Goal: Obtain resource: Obtain resource

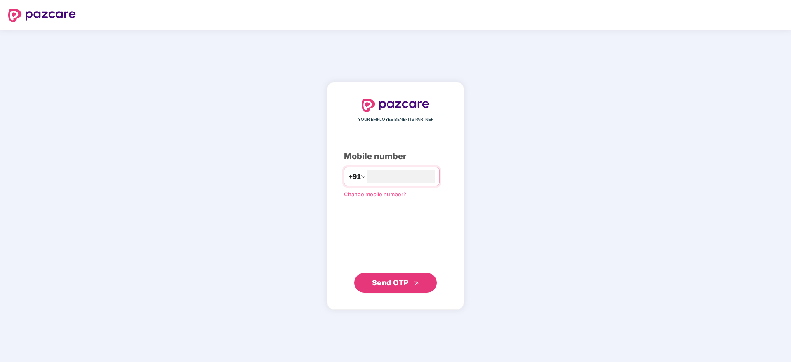
type input "**********"
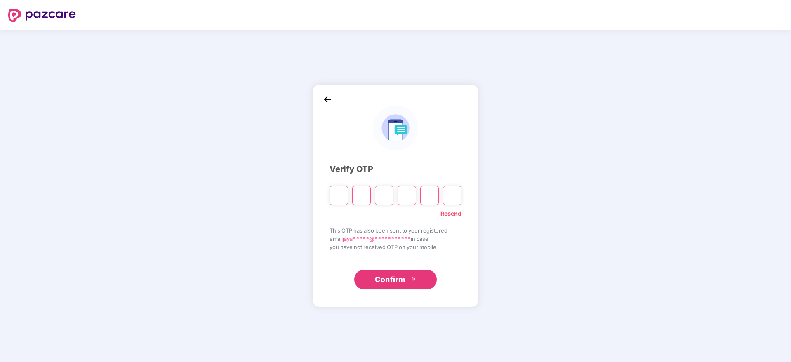
paste input "*"
type input "*"
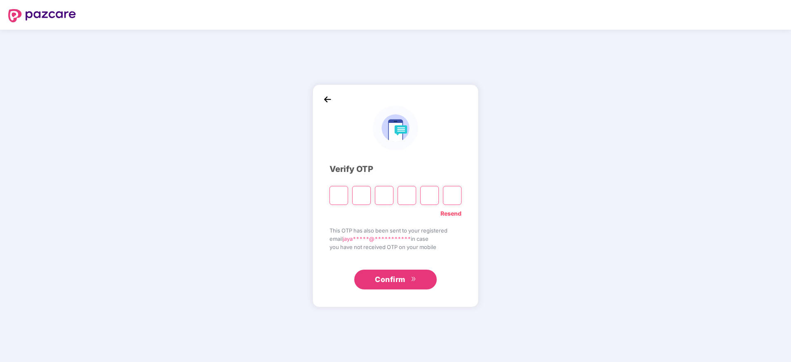
type input "*"
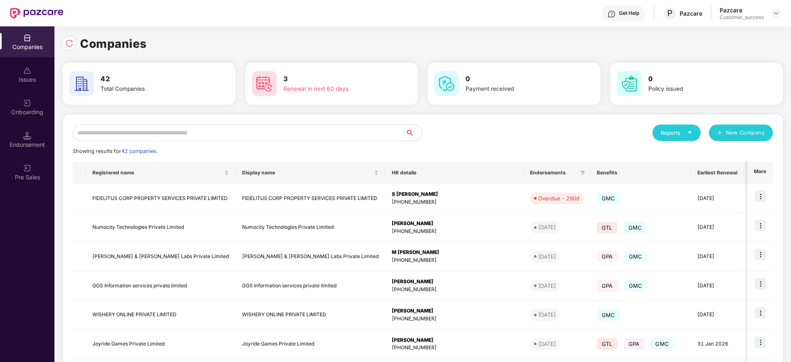
click at [267, 134] on input "text" at bounding box center [239, 132] width 333 height 16
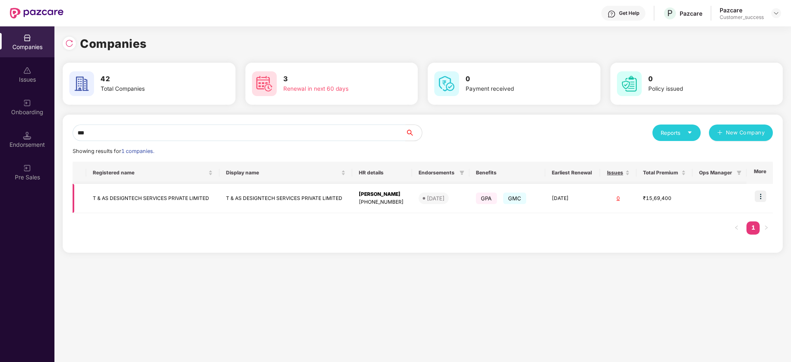
type input "***"
click at [762, 193] on img at bounding box center [760, 196] width 12 height 12
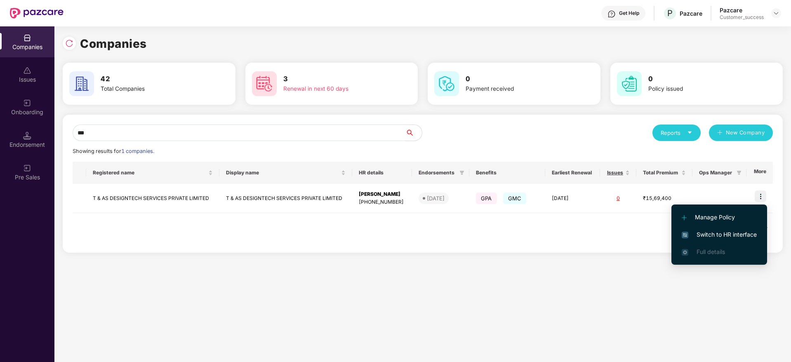
click at [733, 231] on span "Switch to HR interface" at bounding box center [718, 234] width 75 height 9
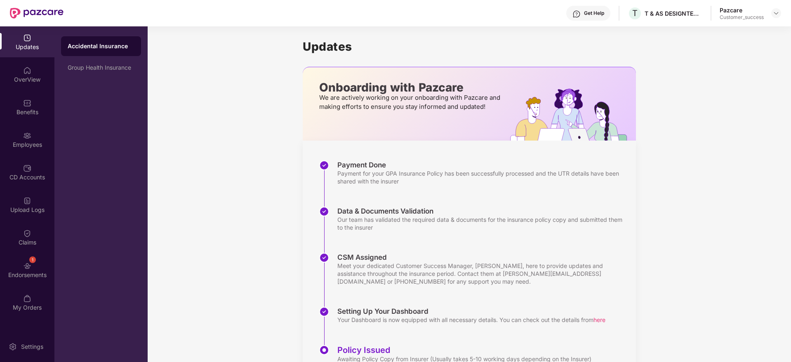
click at [32, 138] on div "Employees" at bounding box center [27, 139] width 54 height 31
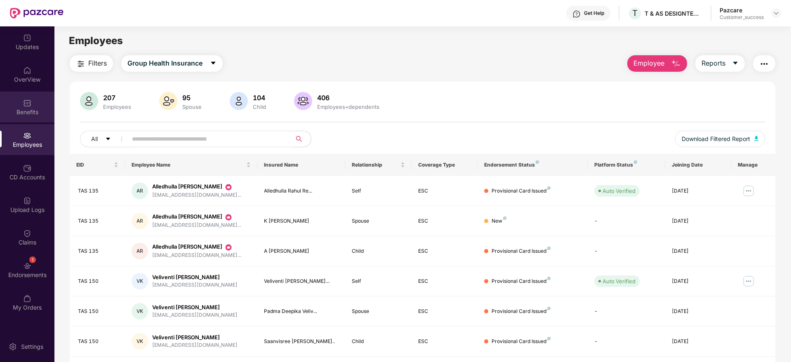
click at [29, 98] on div at bounding box center [27, 102] width 8 height 8
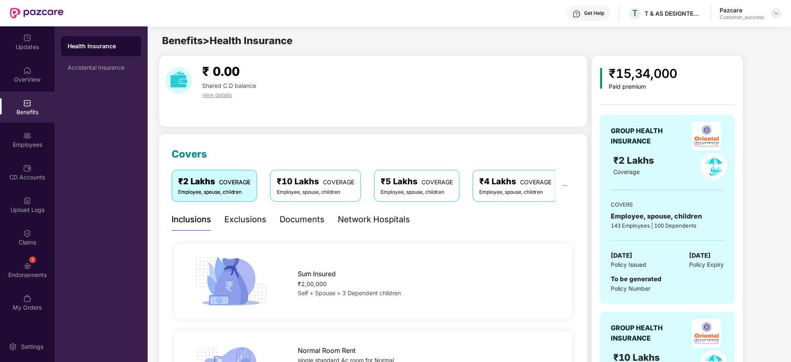
click at [778, 11] on img at bounding box center [775, 13] width 7 height 7
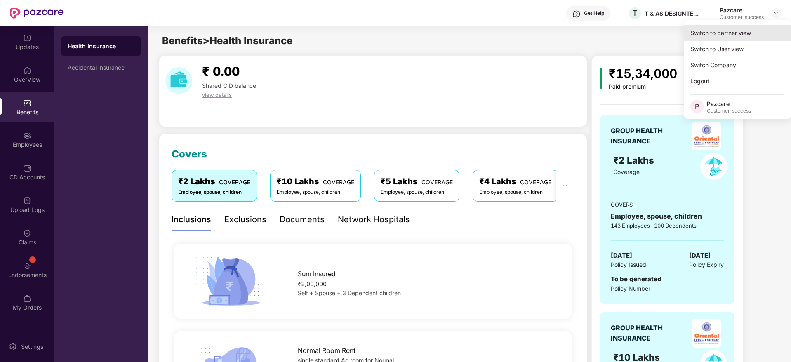
click at [754, 31] on div "Switch to partner view" at bounding box center [736, 33] width 107 height 16
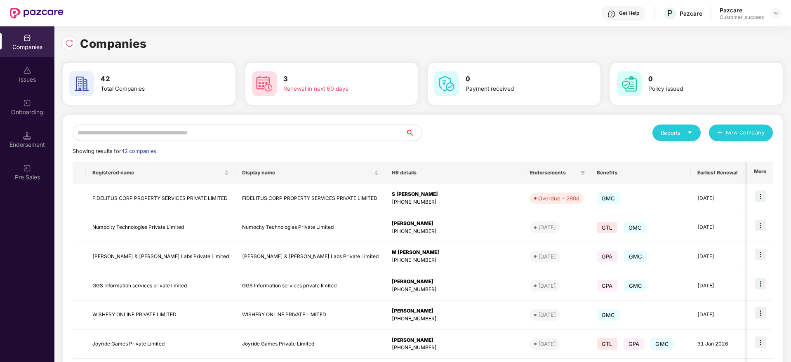
click at [263, 128] on input "text" at bounding box center [239, 132] width 333 height 16
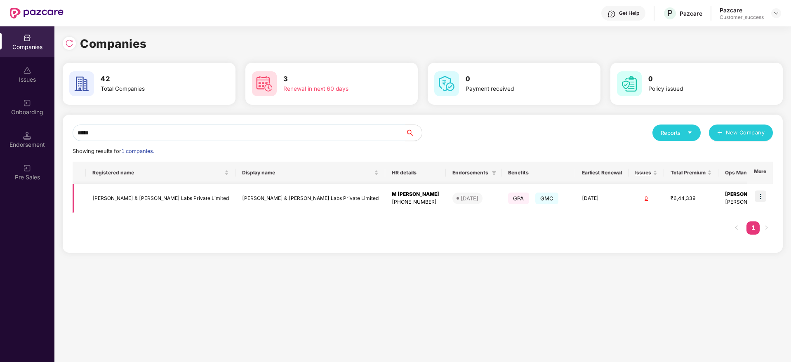
type input "*****"
click at [150, 197] on td "[PERSON_NAME] & [PERSON_NAME] Labs Private Limited" at bounding box center [161, 198] width 150 height 29
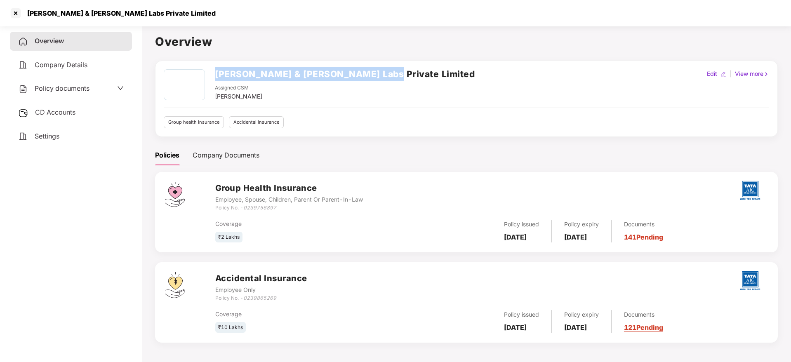
drag, startPoint x: 379, startPoint y: 73, endPoint x: 217, endPoint y: 74, distance: 162.0
click at [217, 74] on div "Frank & David Labs Private Limited Assigned CSM Jayaram M Edit | View more" at bounding box center [466, 85] width 605 height 32
copy h2 "[PERSON_NAME] & [PERSON_NAME] Labs Private Limited"
click at [15, 10] on div at bounding box center [15, 13] width 13 height 13
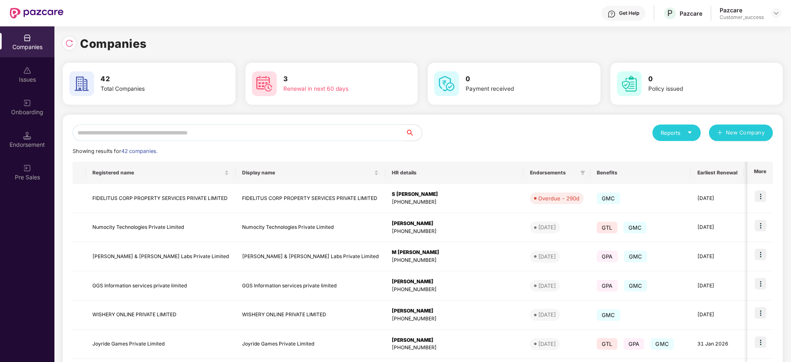
click at [239, 130] on input "text" at bounding box center [239, 132] width 333 height 16
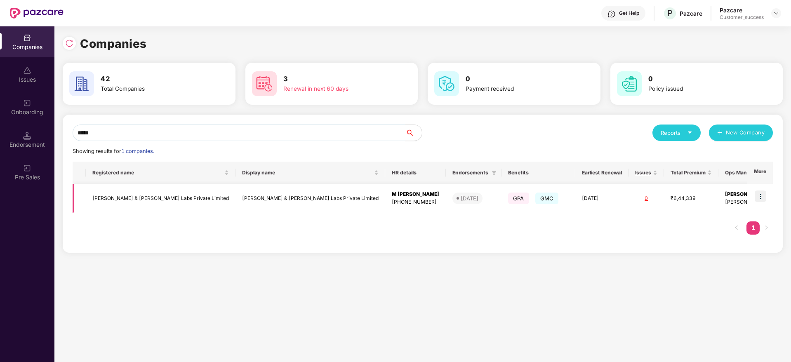
type input "*****"
click at [136, 208] on td "[PERSON_NAME] & [PERSON_NAME] Labs Private Limited" at bounding box center [161, 198] width 150 height 29
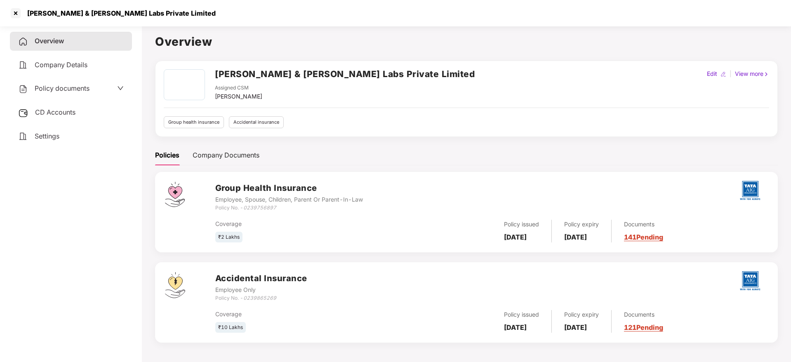
click at [67, 89] on span "Policy documents" at bounding box center [62, 88] width 55 height 8
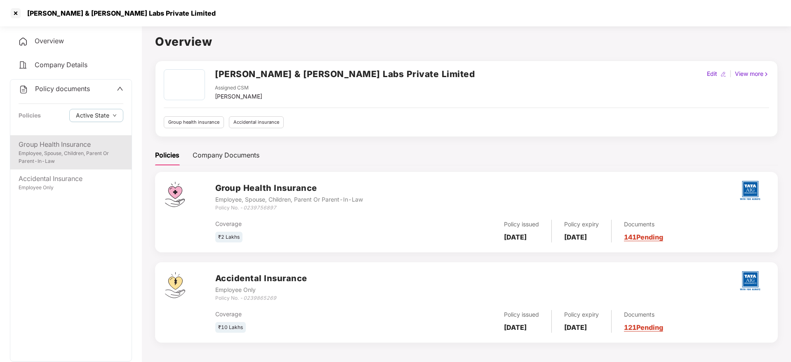
click at [73, 147] on div "Group Health Insurance" at bounding box center [71, 144] width 105 height 10
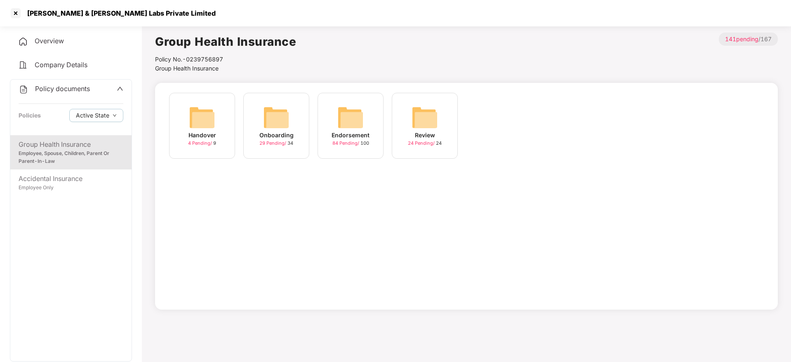
click at [348, 124] on img at bounding box center [350, 117] width 26 height 26
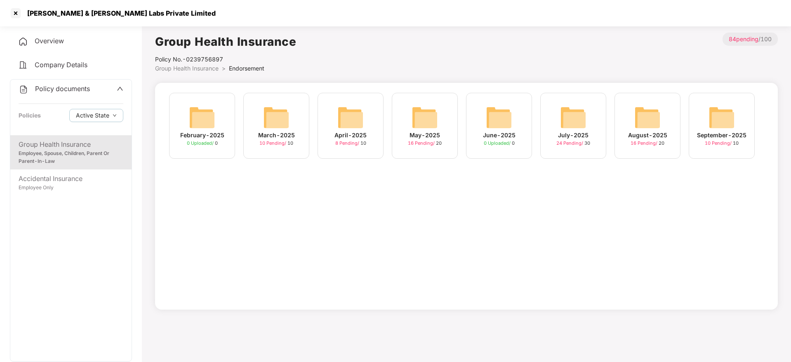
click at [725, 120] on img at bounding box center [721, 117] width 26 height 26
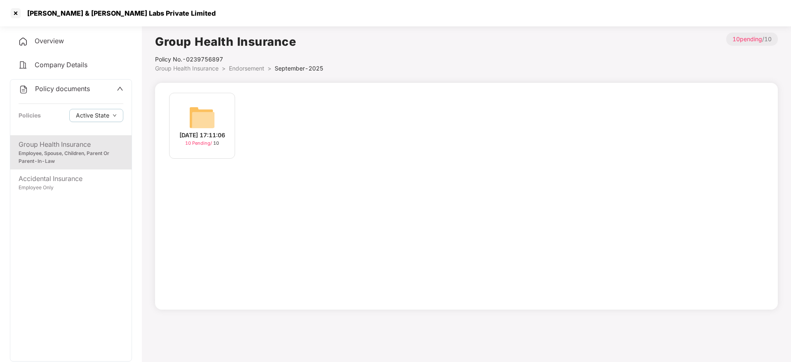
click at [207, 132] on div "23-Sep-2025 17:11:06" at bounding box center [202, 135] width 46 height 9
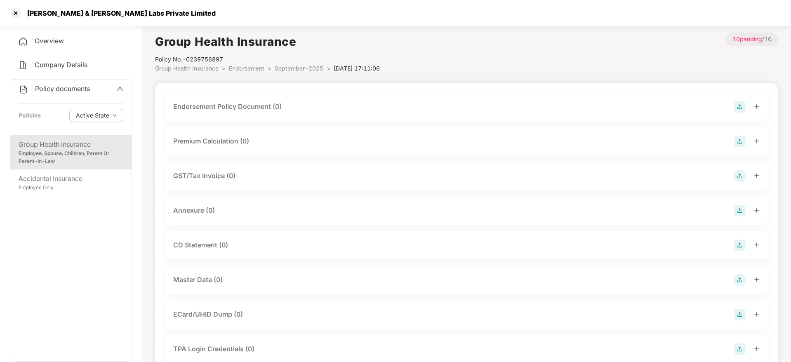
scroll to position [1, 0]
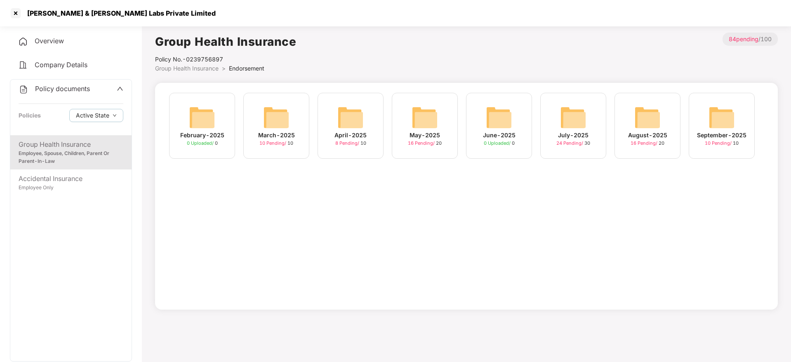
click at [651, 113] on img at bounding box center [647, 117] width 26 height 26
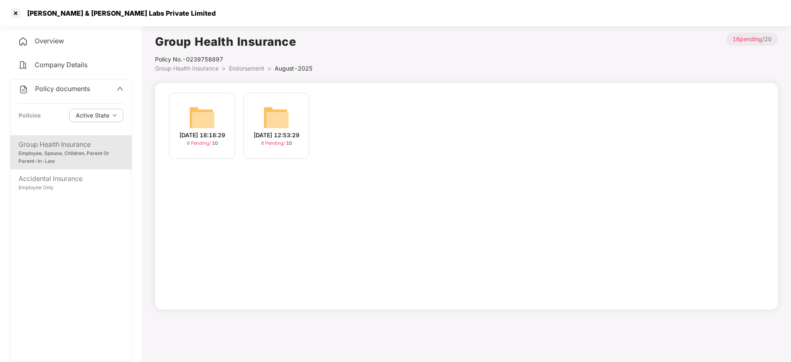
click at [294, 121] on div "22-Aug-2025 12:53:29 8 Pending / 10" at bounding box center [276, 126] width 66 height 66
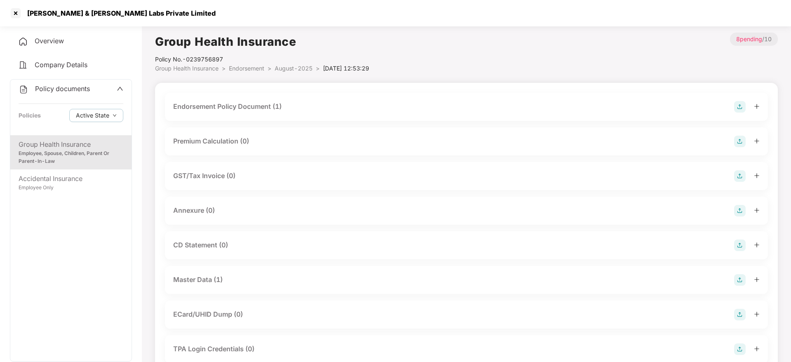
click at [239, 281] on div "Master Data (1)" at bounding box center [466, 280] width 586 height 12
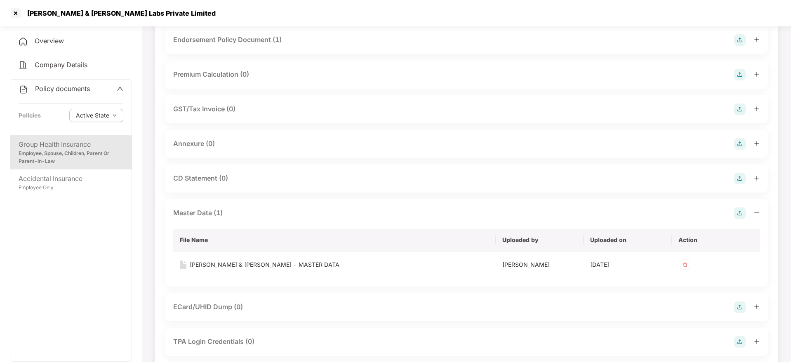
scroll to position [68, 0]
click at [235, 266] on div "Frank & David Labs - MASTER DATA" at bounding box center [265, 263] width 150 height 9
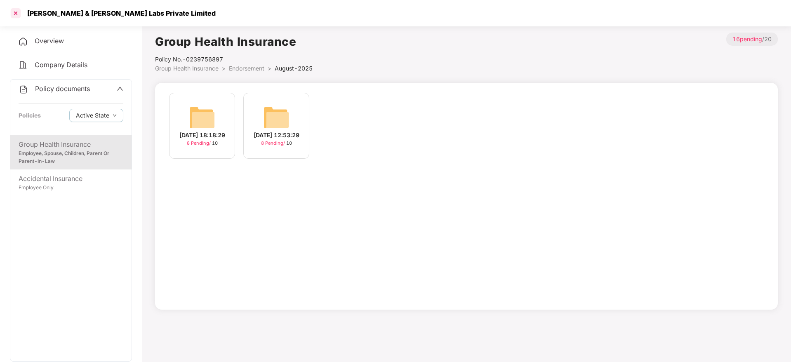
click at [19, 14] on div at bounding box center [15, 13] width 13 height 13
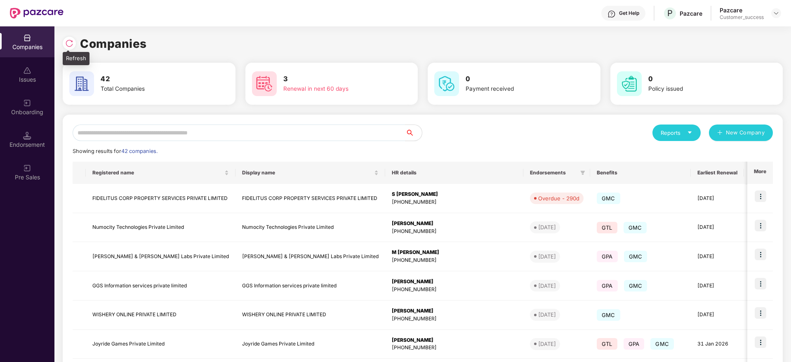
click at [74, 43] on div at bounding box center [69, 43] width 13 height 13
click at [323, 126] on input "text" at bounding box center [239, 132] width 333 height 16
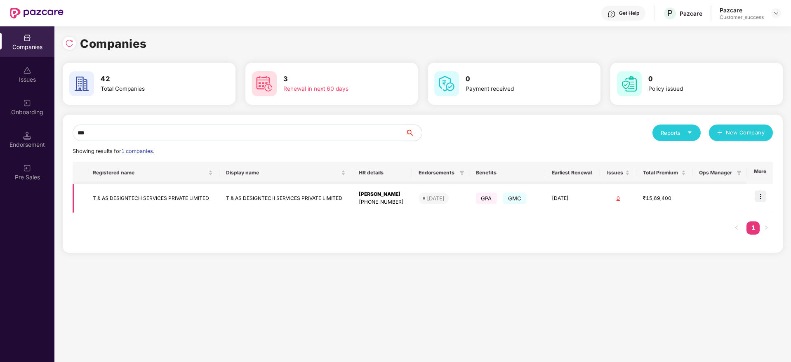
type input "***"
click at [760, 197] on img at bounding box center [760, 196] width 12 height 12
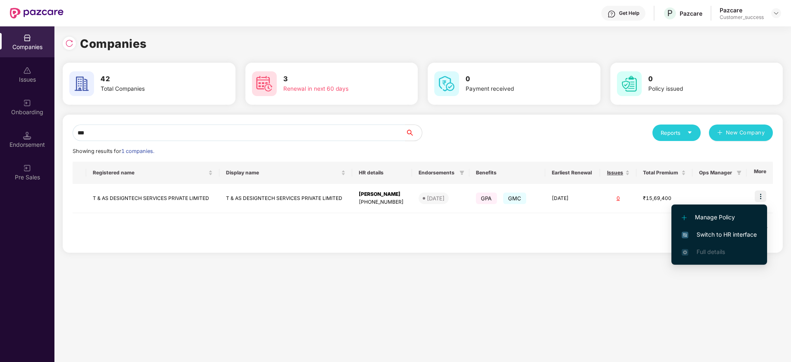
click at [731, 230] on span "Switch to HR interface" at bounding box center [718, 234] width 75 height 9
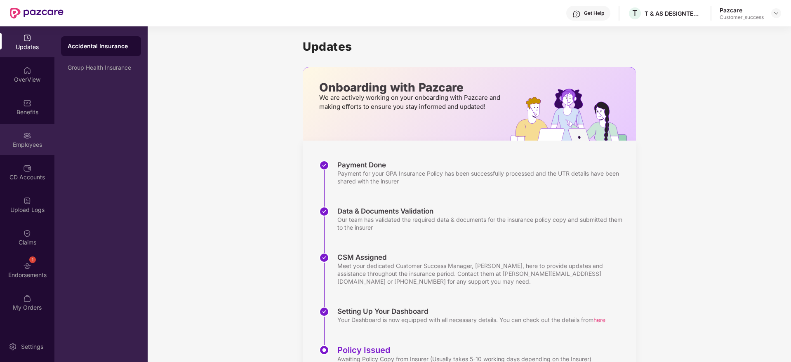
click at [30, 139] on img at bounding box center [27, 135] width 8 height 8
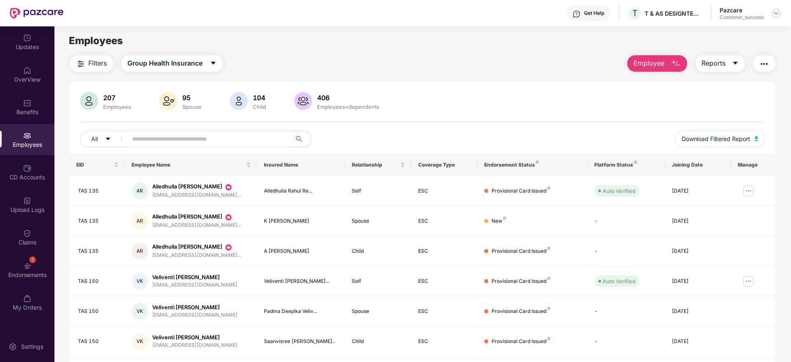
click at [777, 10] on img at bounding box center [775, 13] width 7 height 7
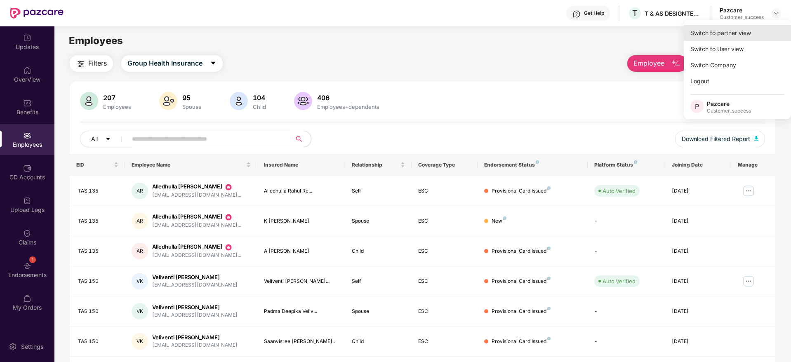
click at [739, 29] on div "Switch to partner view" at bounding box center [736, 33] width 107 height 16
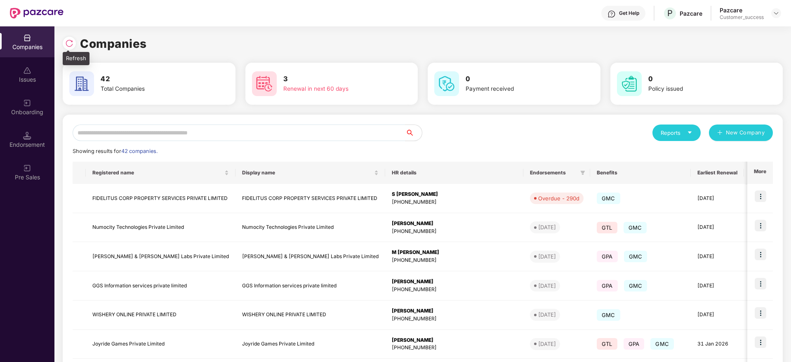
click at [63, 49] on div at bounding box center [71, 42] width 17 height 15
click at [73, 43] on img at bounding box center [69, 43] width 8 height 8
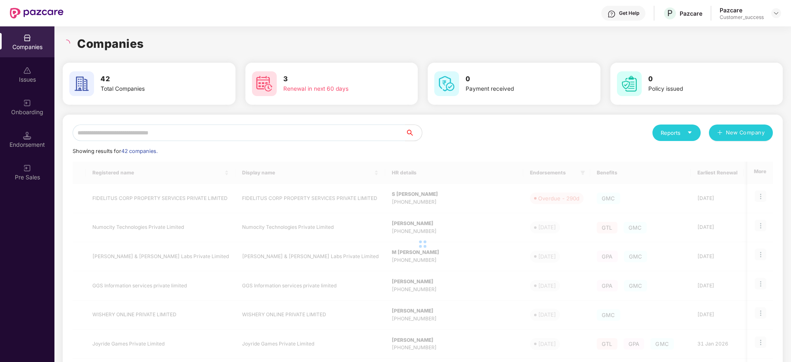
click at [169, 36] on div "Companies" at bounding box center [423, 44] width 720 height 18
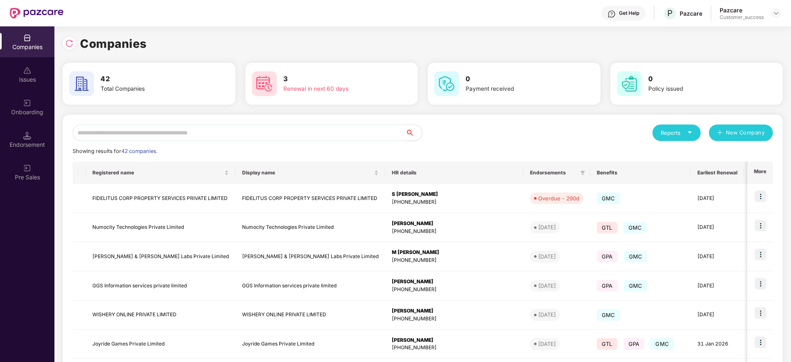
click at [257, 145] on div "Reports New Company Showing results for 42 companies. Registered name Display n…" at bounding box center [423, 314] width 700 height 380
click at [257, 128] on input "text" at bounding box center [239, 132] width 333 height 16
type input "*"
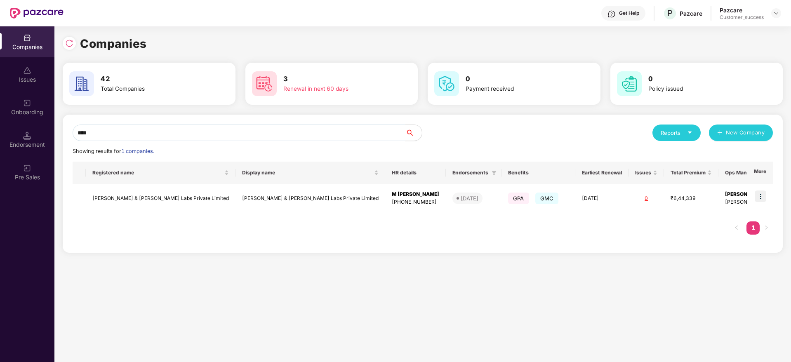
type input "****"
click at [761, 195] on img at bounding box center [760, 196] width 12 height 12
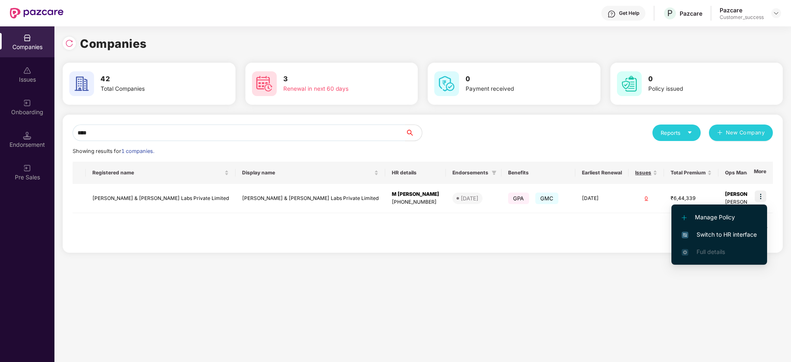
click at [741, 232] on span "Switch to HR interface" at bounding box center [718, 234] width 75 height 9
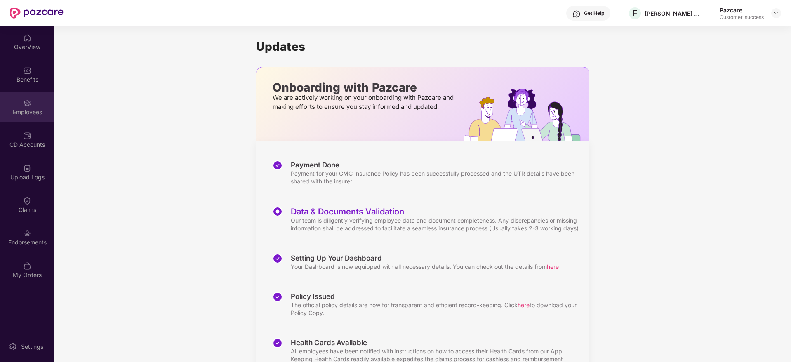
click at [21, 115] on div "Employees" at bounding box center [27, 112] width 54 height 8
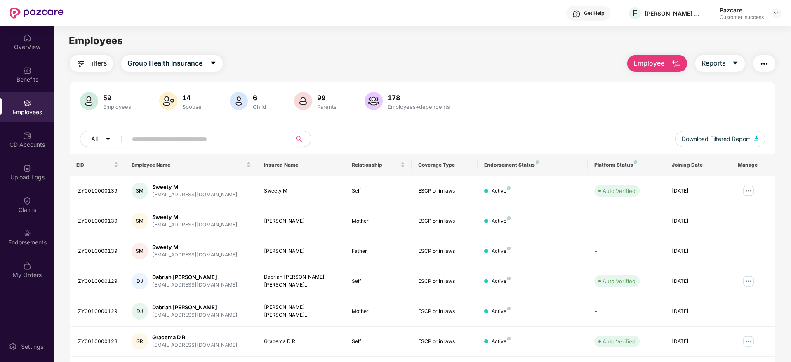
click at [28, 103] on img at bounding box center [27, 103] width 8 height 8
click at [376, 37] on div "Employees" at bounding box center [422, 41] width 736 height 16
click at [181, 64] on span "Group Health Insurance" at bounding box center [164, 63] width 75 height 10
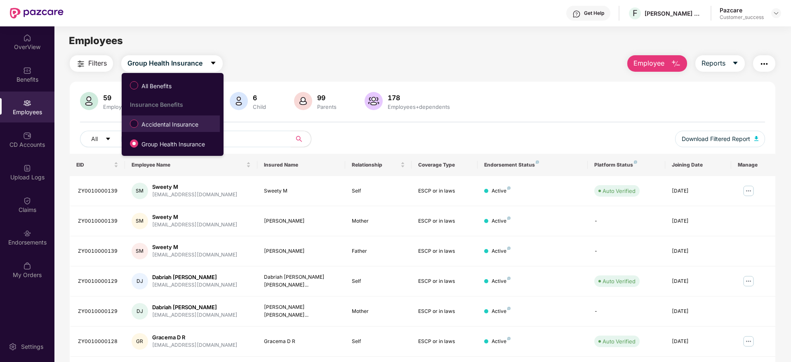
click at [180, 122] on span "Accidental Insurance" at bounding box center [169, 124] width 63 height 9
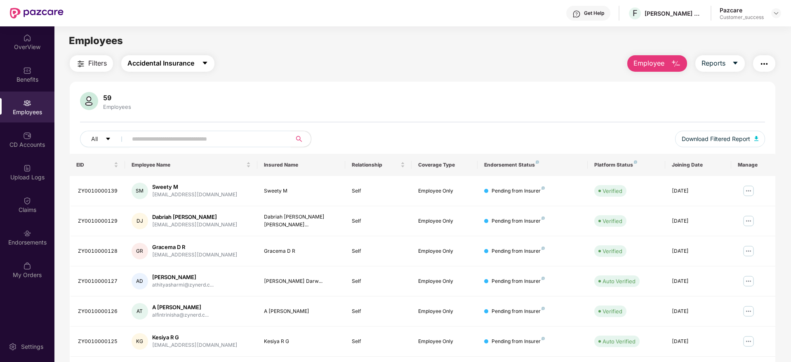
click at [181, 57] on button "Accidental Insurance" at bounding box center [167, 63] width 93 height 16
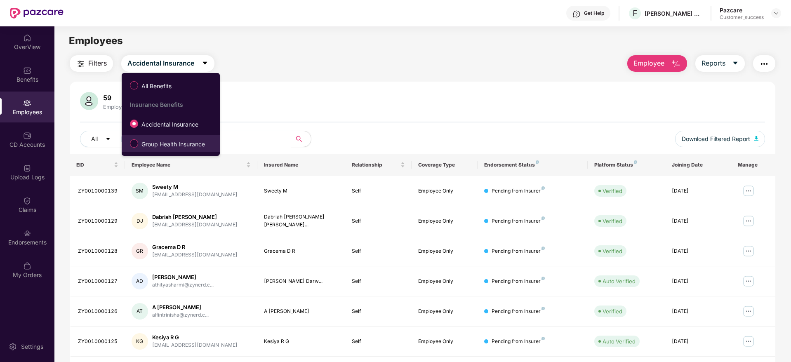
click at [185, 149] on label "Group Health Insurance" at bounding box center [169, 143] width 87 height 14
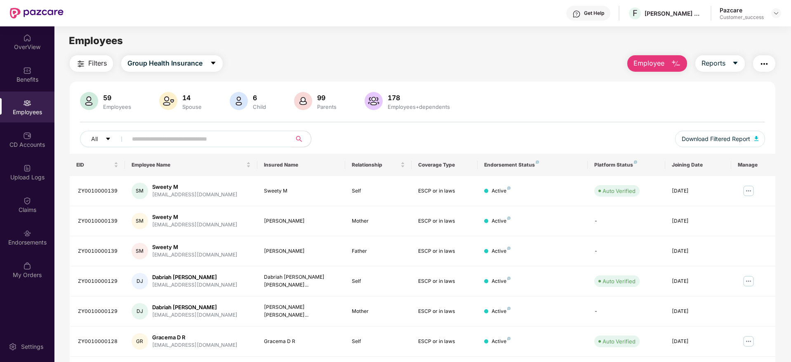
click at [86, 56] on button "Filters" at bounding box center [91, 63] width 43 height 16
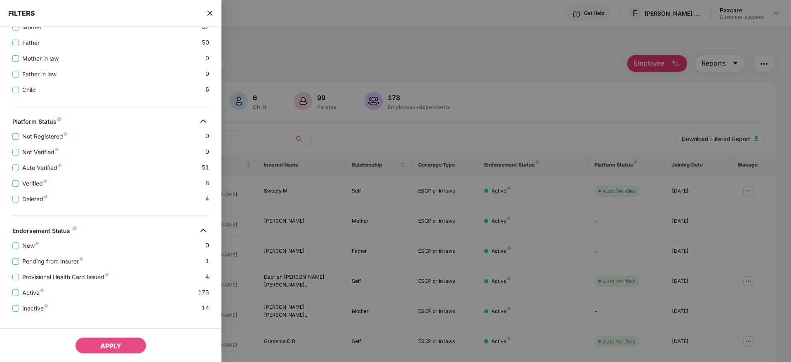
scroll to position [235, 0]
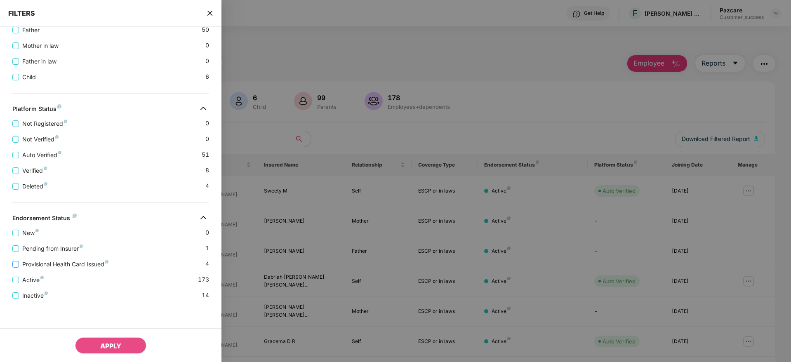
click at [79, 264] on span "Provisional Health Card Issued" at bounding box center [65, 264] width 93 height 9
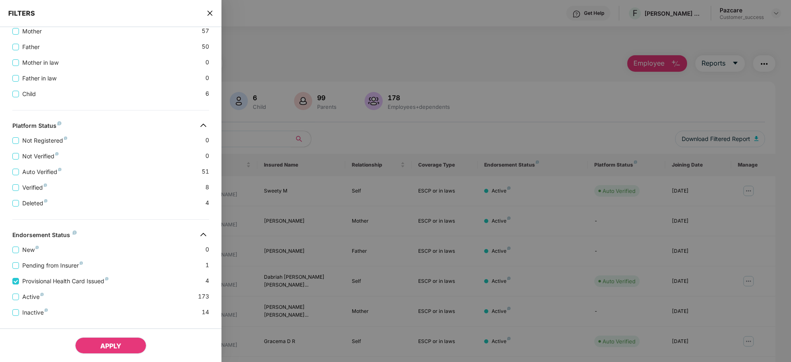
click at [103, 348] on span "APPLY" at bounding box center [110, 346] width 21 height 8
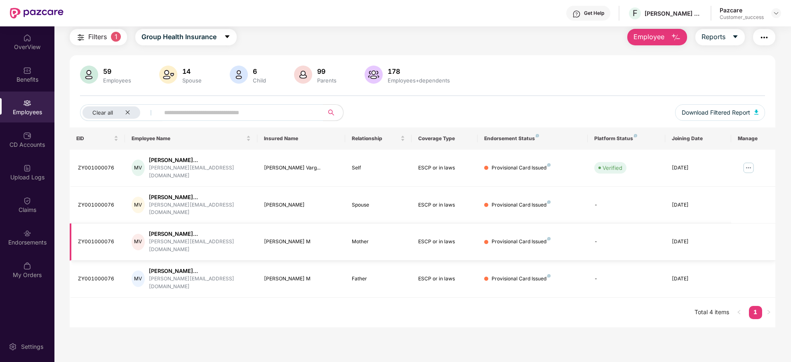
scroll to position [0, 0]
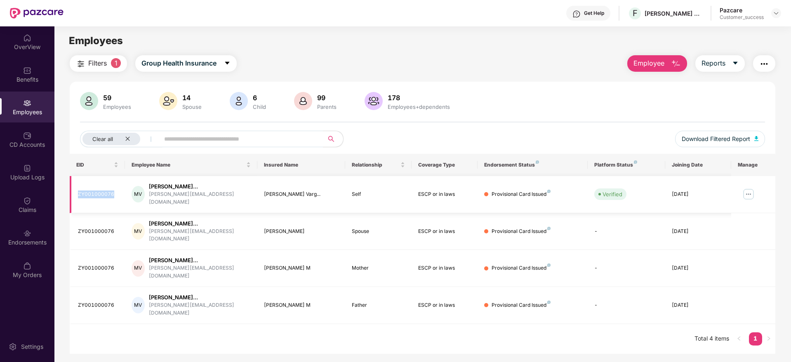
drag, startPoint x: 78, startPoint y: 190, endPoint x: 115, endPoint y: 185, distance: 37.4
click at [115, 185] on td "ZY001000076" at bounding box center [97, 194] width 55 height 37
copy div "ZY001000076"
click at [127, 140] on icon "close" at bounding box center [127, 138] width 5 height 5
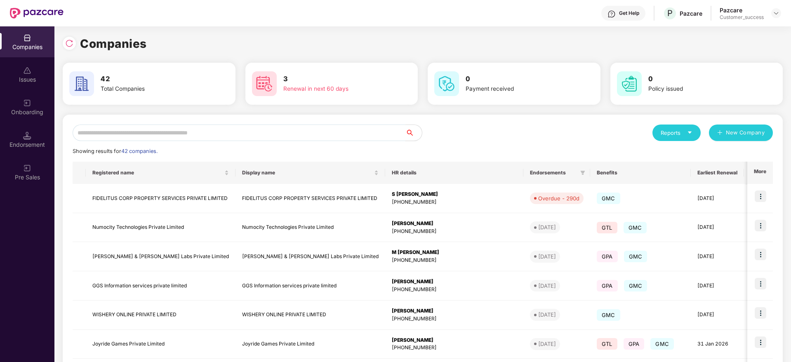
click at [232, 134] on input "text" at bounding box center [239, 132] width 333 height 16
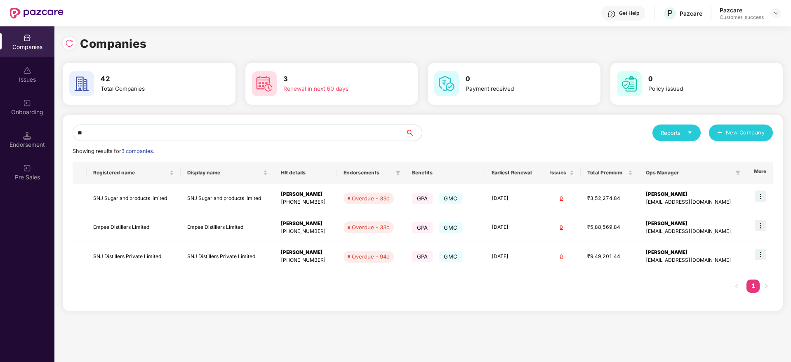
type input "*"
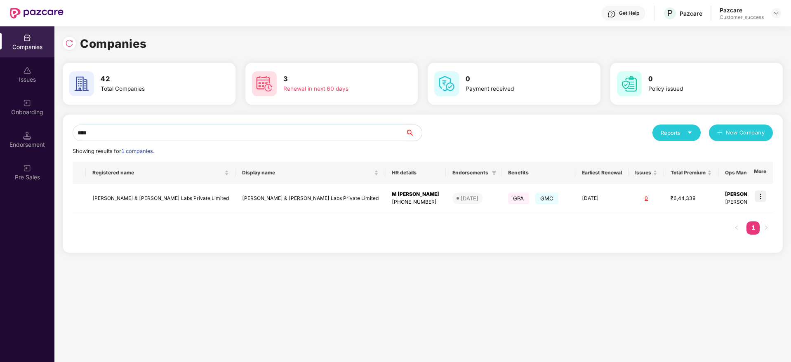
type input "*****"
drag, startPoint x: 369, startPoint y: 131, endPoint x: 10, endPoint y: 146, distance: 358.9
click at [10, 146] on div "Companies Issues Onboarding Endorsement Pre Sales Companies 42 Total Companies …" at bounding box center [395, 194] width 791 height 336
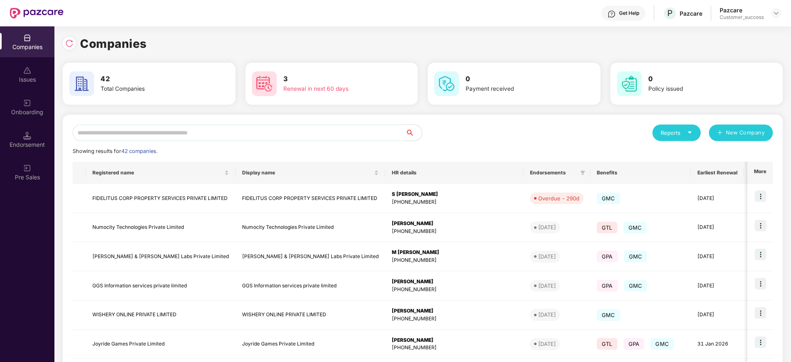
click at [277, 39] on div "Companies" at bounding box center [423, 44] width 720 height 18
click at [269, 131] on input "text" at bounding box center [239, 132] width 333 height 16
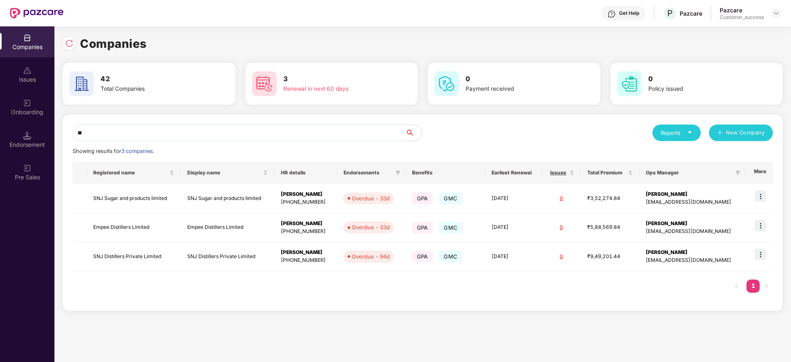
type input "*"
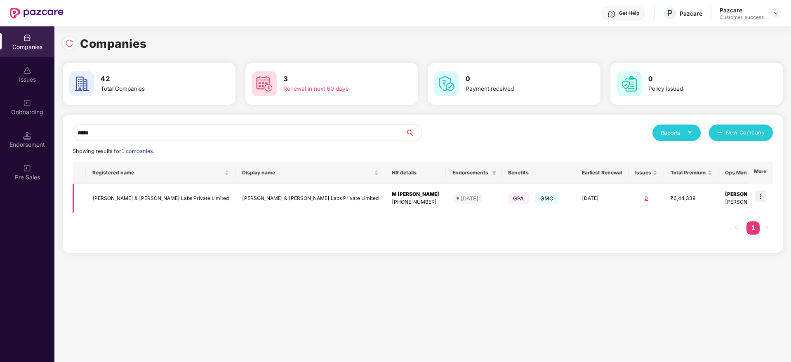
type input "*****"
click at [136, 203] on td "[PERSON_NAME] & [PERSON_NAME] Labs Private Limited" at bounding box center [161, 198] width 150 height 29
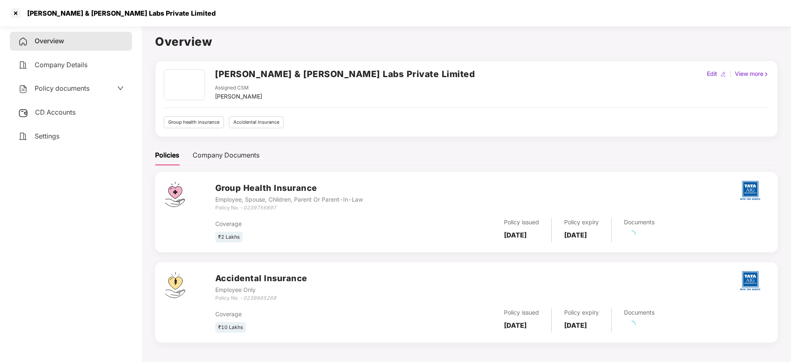
click at [58, 111] on span "CD Accounts" at bounding box center [55, 112] width 40 height 8
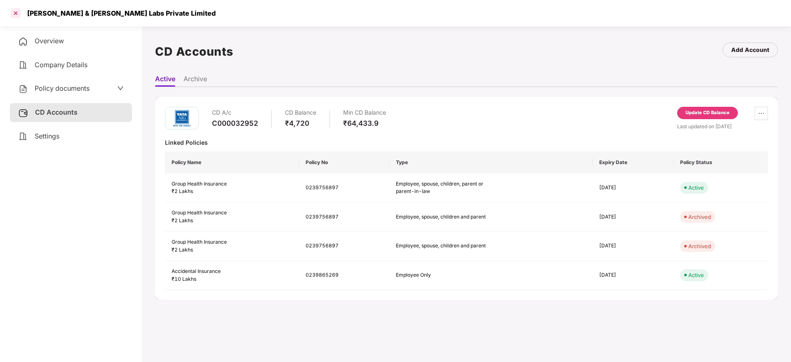
click at [17, 15] on div at bounding box center [15, 13] width 13 height 13
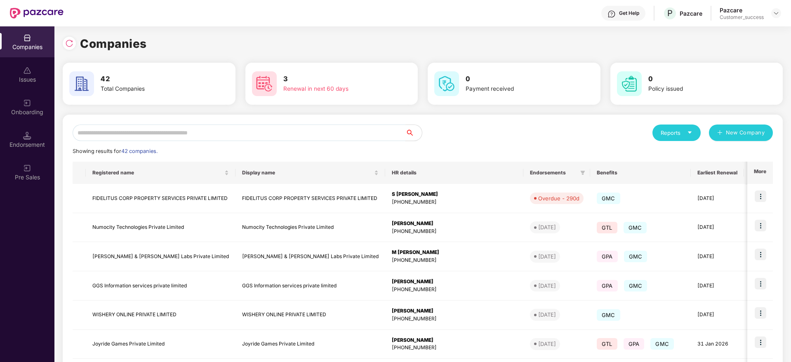
click at [228, 134] on input "text" at bounding box center [239, 132] width 333 height 16
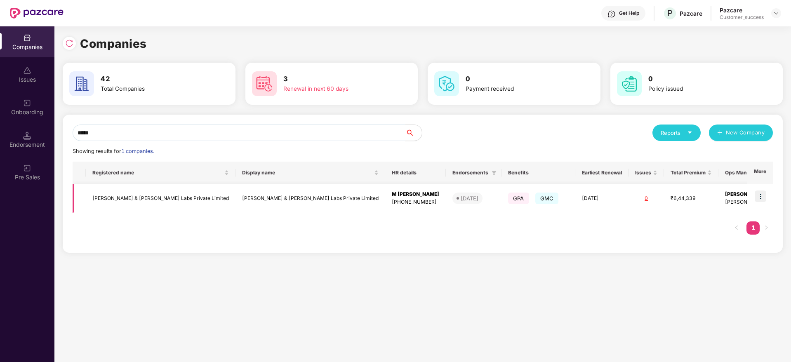
type input "*****"
click at [763, 196] on img at bounding box center [760, 196] width 12 height 12
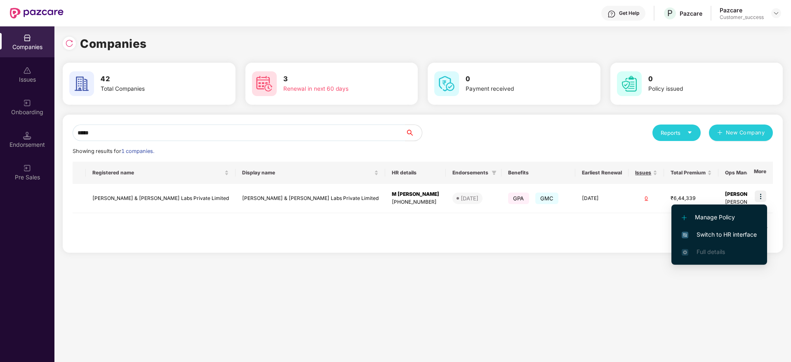
click at [726, 234] on span "Switch to HR interface" at bounding box center [718, 234] width 75 height 9
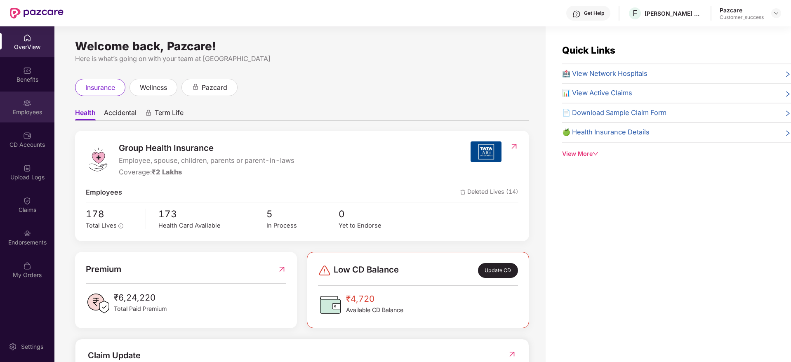
click at [27, 103] on img at bounding box center [27, 103] width 8 height 8
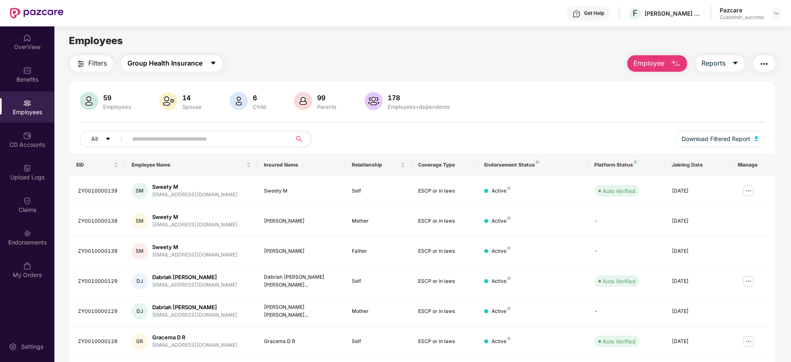
click at [194, 62] on span "Group Health Insurance" at bounding box center [164, 63] width 75 height 10
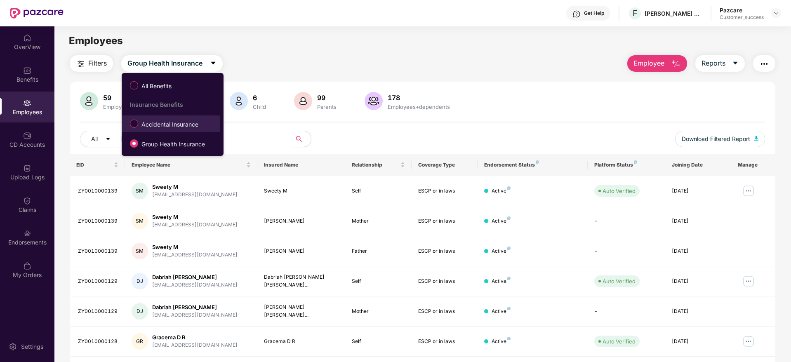
click at [186, 121] on span "Accidental Insurance" at bounding box center [169, 124] width 63 height 9
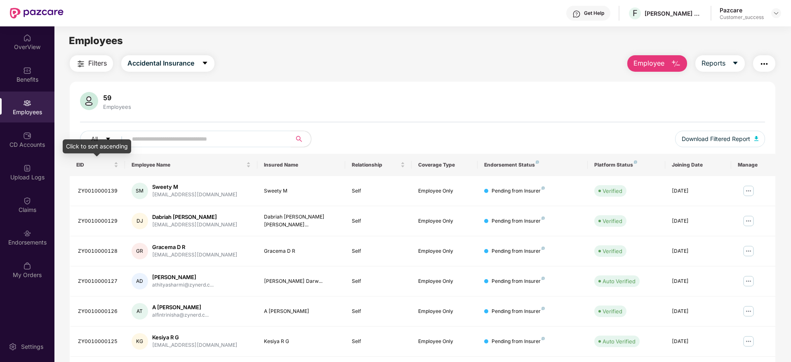
click at [102, 145] on div "Click to sort ascending" at bounding box center [97, 146] width 68 height 14
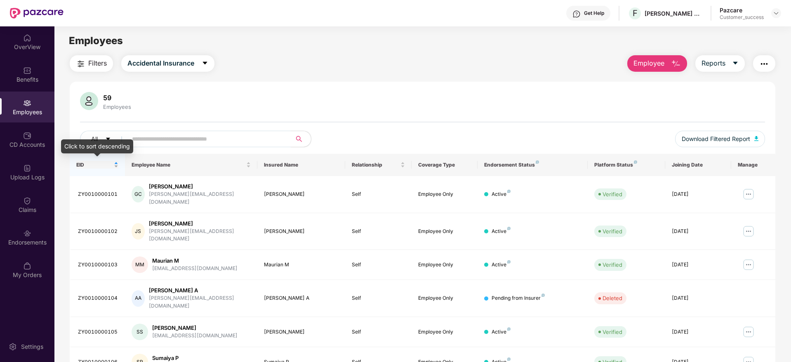
click at [102, 161] on div "EID" at bounding box center [97, 165] width 42 height 8
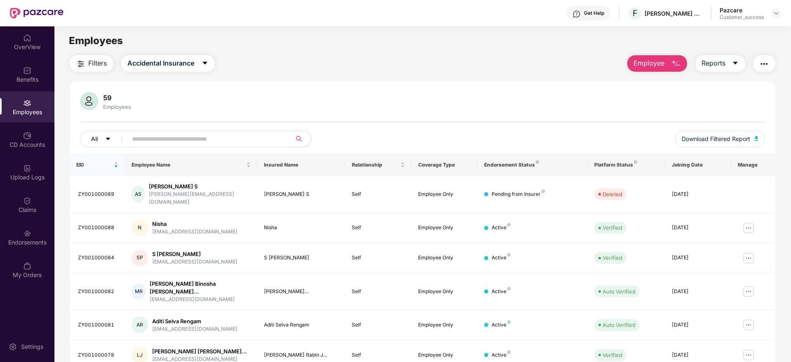
click at [101, 138] on button "All" at bounding box center [105, 139] width 50 height 16
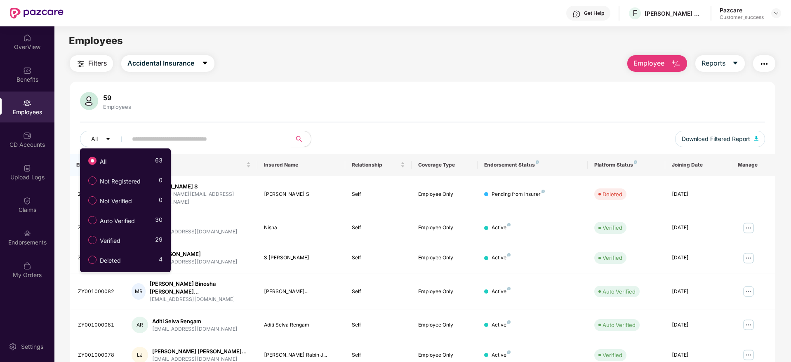
click at [231, 84] on div "59 Employees All Download Filtered Report EID Employee Name Insured Name Relati…" at bounding box center [422, 312] width 705 height 460
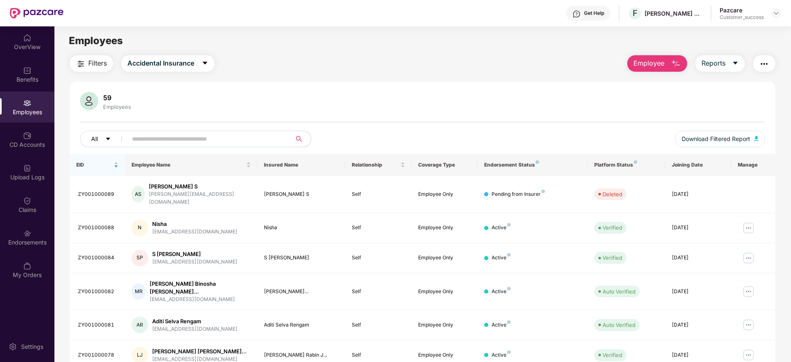
click at [108, 134] on button "All" at bounding box center [105, 139] width 50 height 16
click at [254, 84] on div "59 Employees All Download Filtered Report EID Employee Name Insured Name Relati…" at bounding box center [422, 312] width 705 height 460
click at [101, 164] on span "EID" at bounding box center [94, 165] width 36 height 7
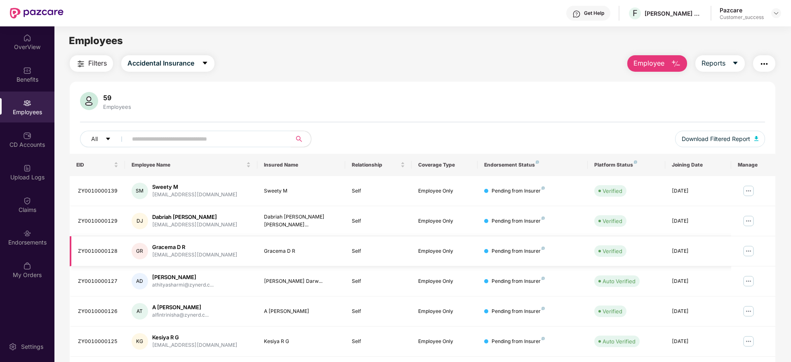
scroll to position [145, 0]
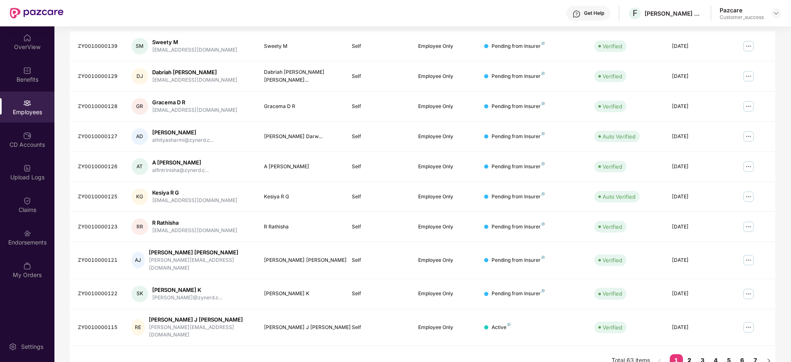
click at [692, 354] on link "2" at bounding box center [689, 360] width 13 height 12
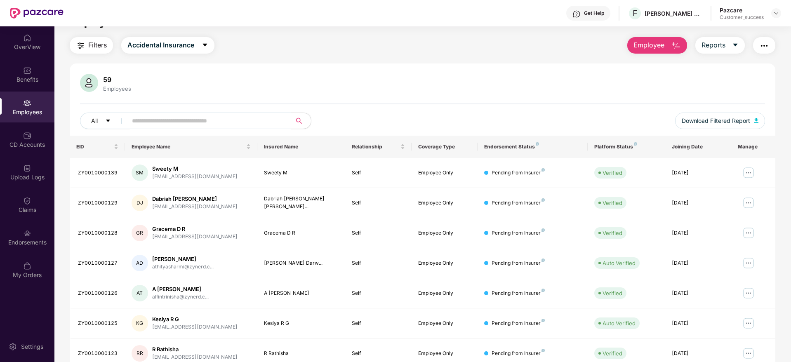
scroll to position [0, 0]
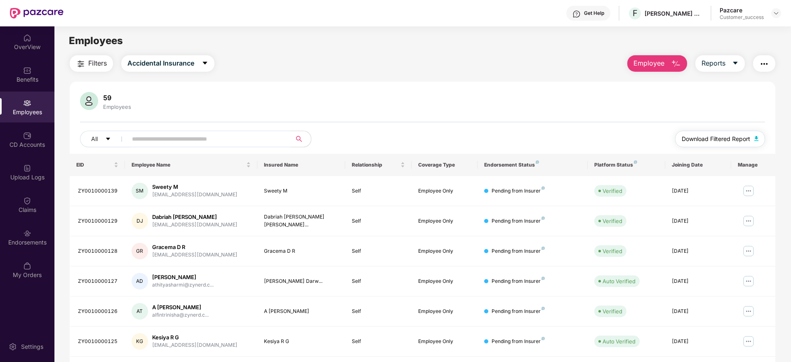
click at [695, 137] on span "Download Filtered Report" at bounding box center [715, 138] width 68 height 9
click at [167, 64] on span "Accidental Insurance" at bounding box center [160, 63] width 67 height 10
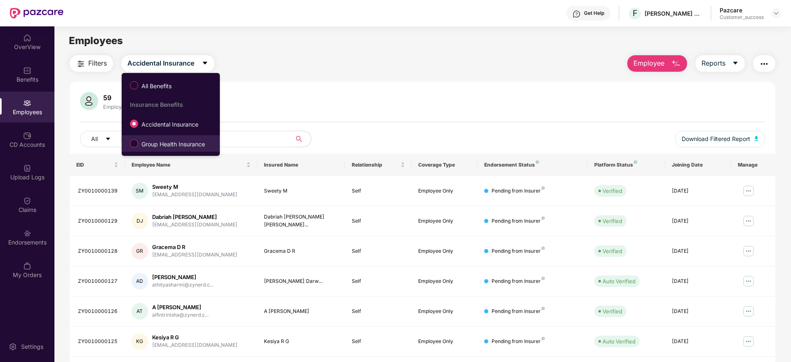
click at [166, 138] on label "Group Health Insurance" at bounding box center [169, 143] width 87 height 14
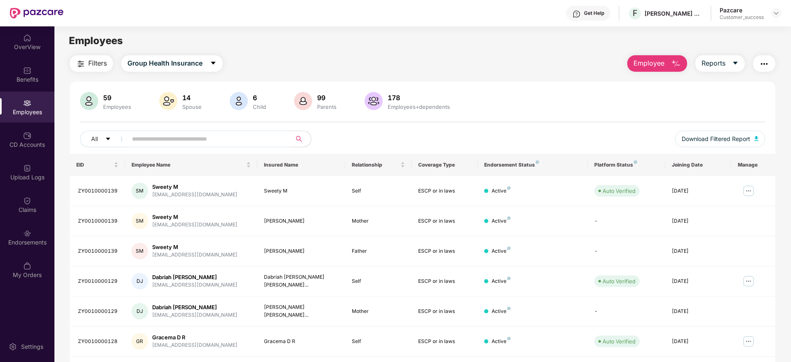
click at [94, 66] on span "Filters" at bounding box center [97, 63] width 19 height 10
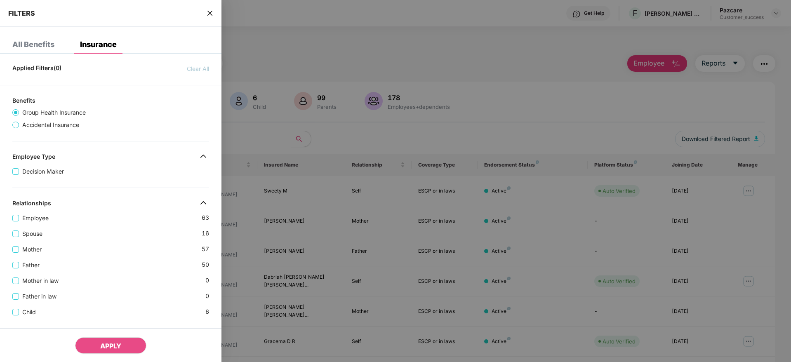
click at [209, 16] on icon "close" at bounding box center [210, 13] width 7 height 7
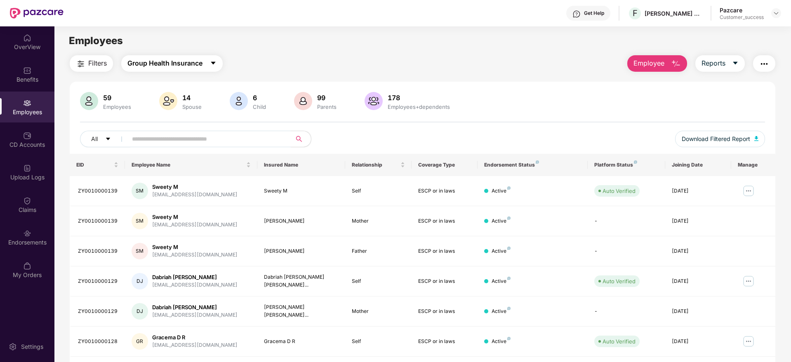
click at [172, 70] on button "Group Health Insurance" at bounding box center [171, 63] width 101 height 16
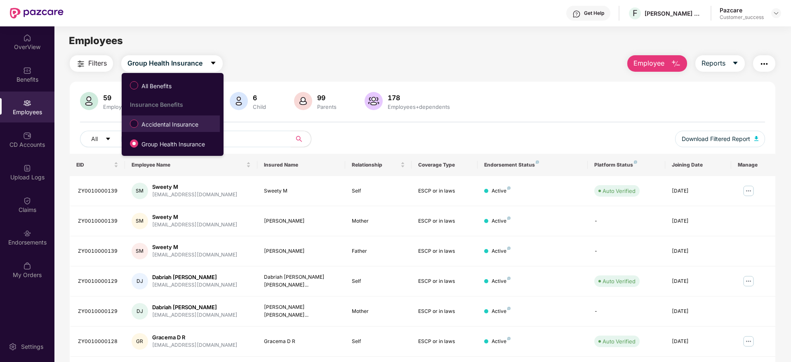
click at [174, 124] on span "Accidental Insurance" at bounding box center [169, 124] width 63 height 9
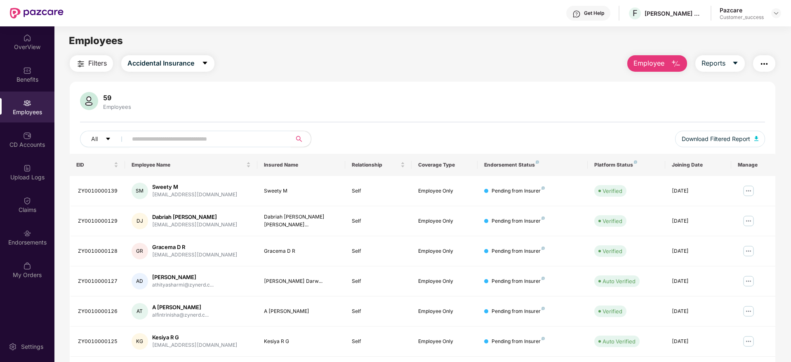
click at [94, 59] on span "Filters" at bounding box center [97, 63] width 19 height 10
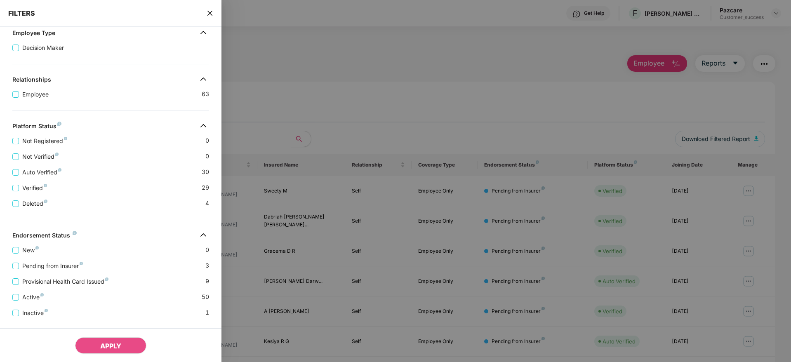
scroll to position [141, 0]
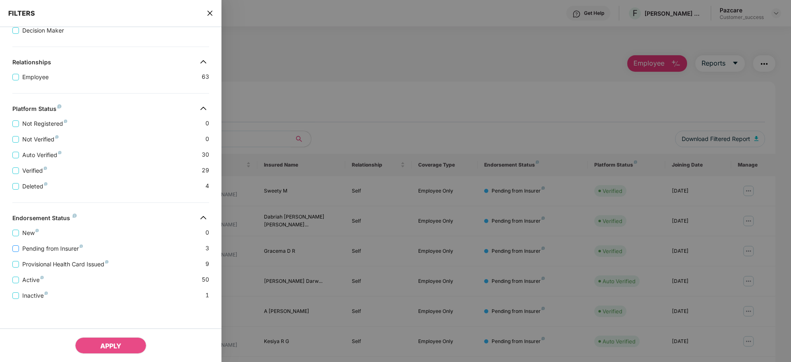
click at [65, 250] on span "Pending from Insurer" at bounding box center [52, 248] width 67 height 9
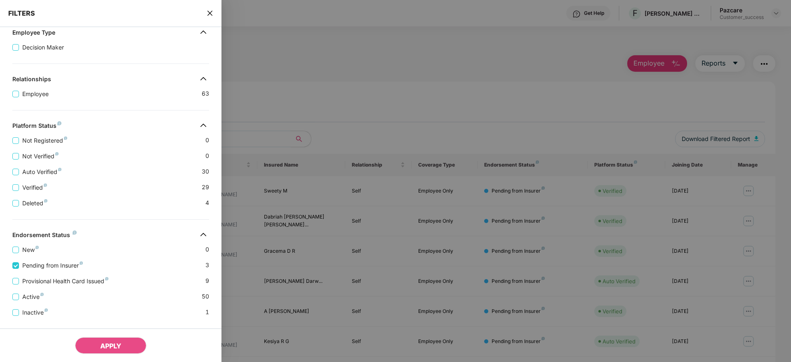
scroll to position [158, 0]
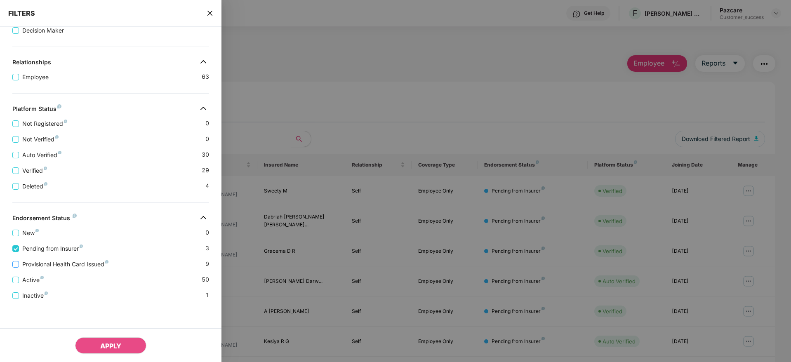
click at [86, 260] on span "Provisional Health Card Issued" at bounding box center [65, 264] width 93 height 9
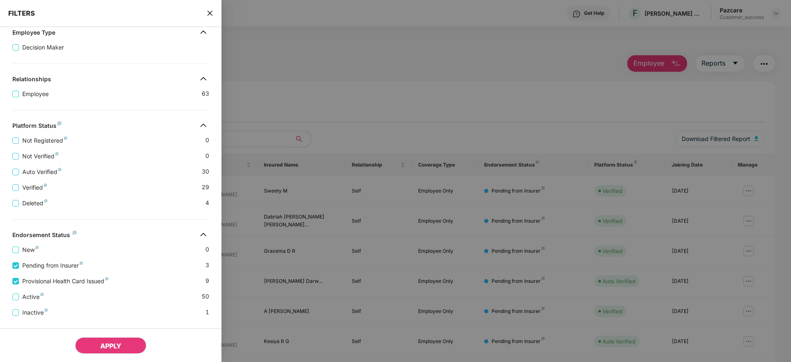
click at [113, 345] on span "APPLY" at bounding box center [110, 346] width 21 height 8
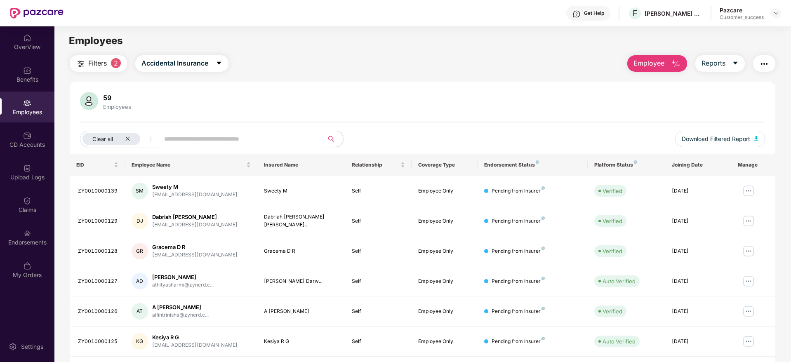
scroll to position [145, 0]
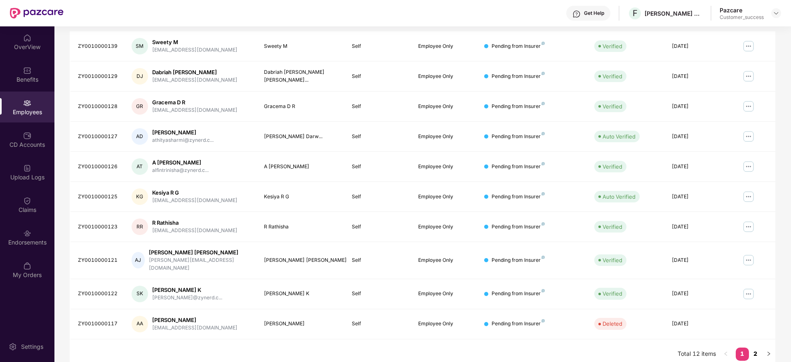
click at [754, 347] on link "2" at bounding box center [755, 353] width 13 height 12
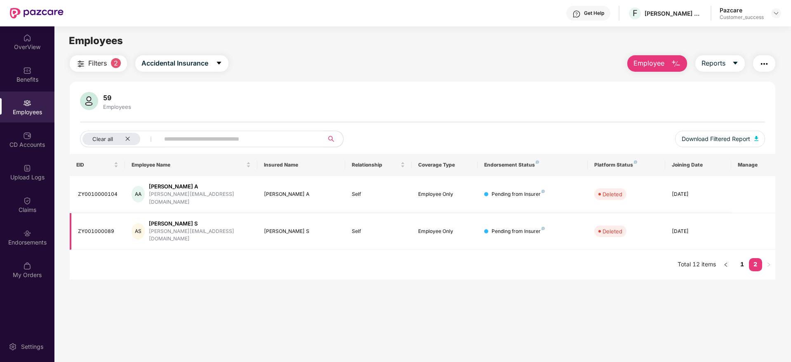
scroll to position [26, 0]
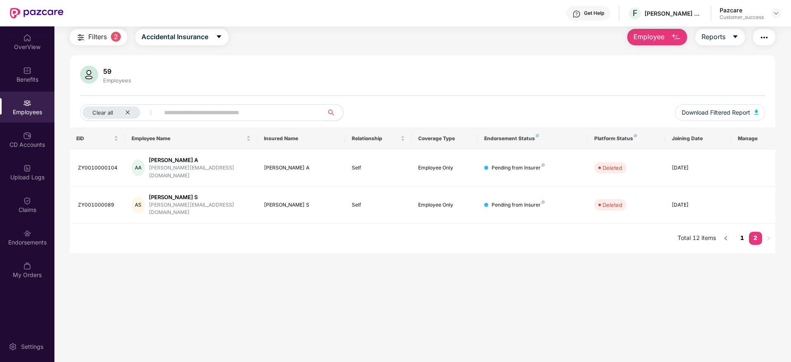
click at [738, 232] on link "1" at bounding box center [741, 238] width 13 height 12
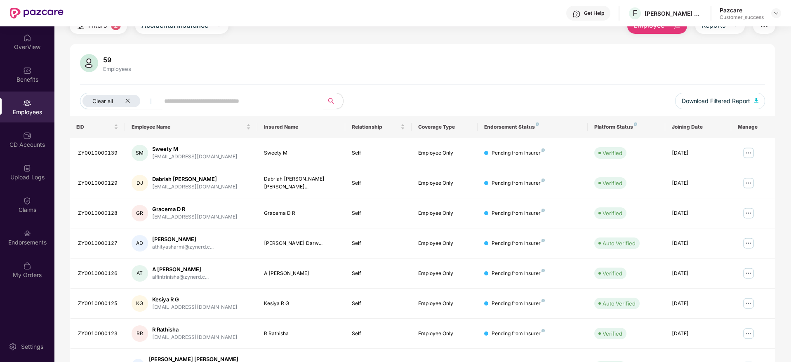
scroll to position [0, 0]
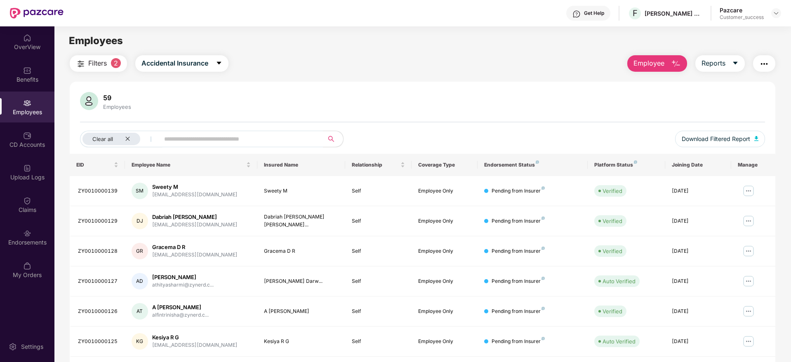
click at [100, 63] on span "Filters" at bounding box center [97, 63] width 19 height 10
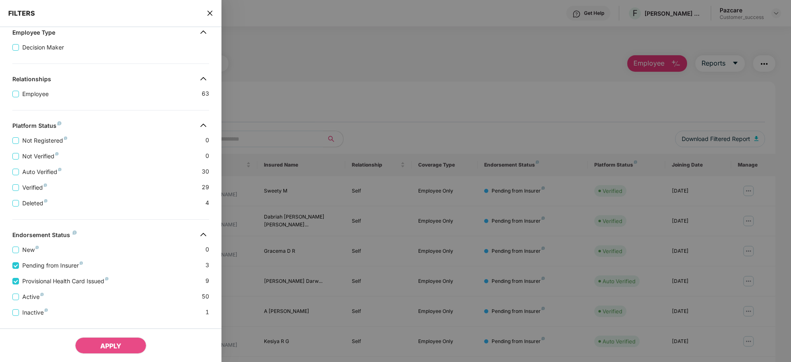
click at [211, 10] on icon "close" at bounding box center [210, 13] width 7 height 7
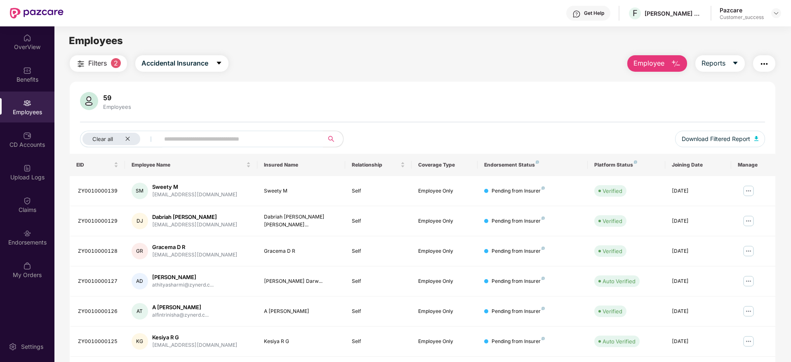
click at [103, 64] on span "Filters" at bounding box center [97, 63] width 19 height 10
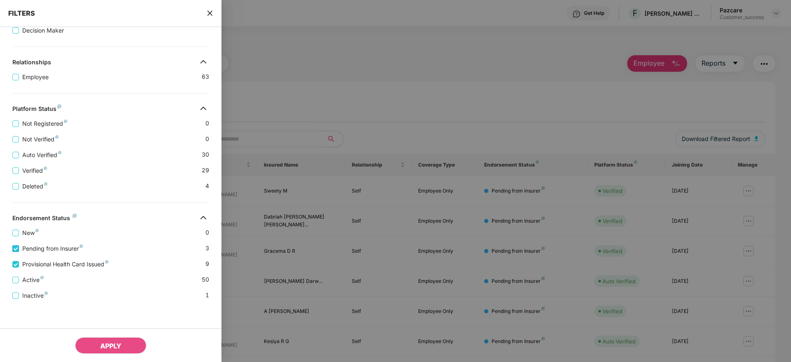
click at [71, 251] on span "Pending from Insurer" at bounding box center [52, 248] width 67 height 9
click at [74, 265] on span "Provisional Health Card Issued" at bounding box center [65, 264] width 93 height 9
click at [113, 350] on button "APPLY" at bounding box center [110, 345] width 71 height 16
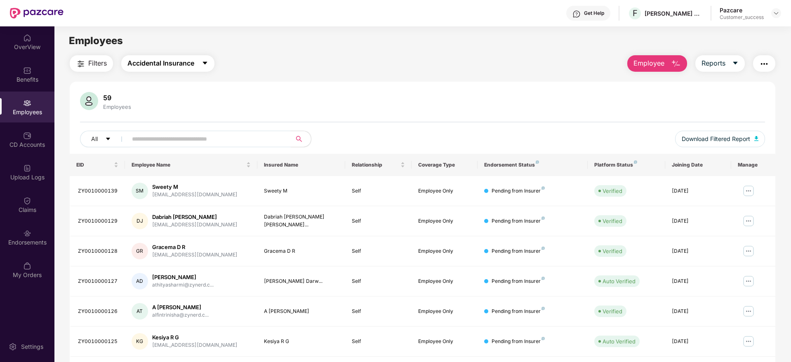
click at [178, 61] on span "Accidental Insurance" at bounding box center [160, 63] width 67 height 10
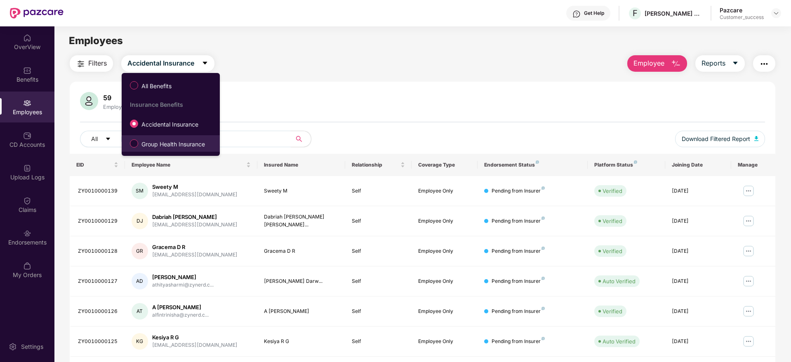
click at [183, 151] on li "Group Health Insurance" at bounding box center [171, 143] width 98 height 16
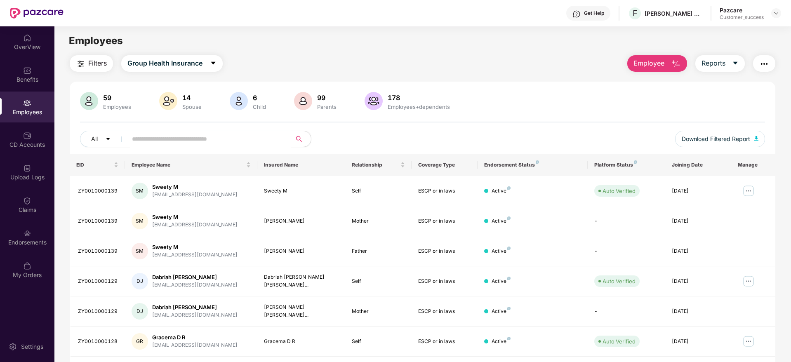
click at [99, 57] on button "Filters" at bounding box center [91, 63] width 43 height 16
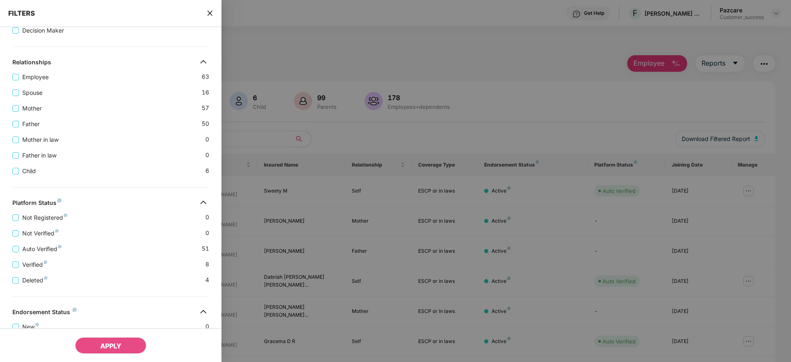
scroll to position [235, 0]
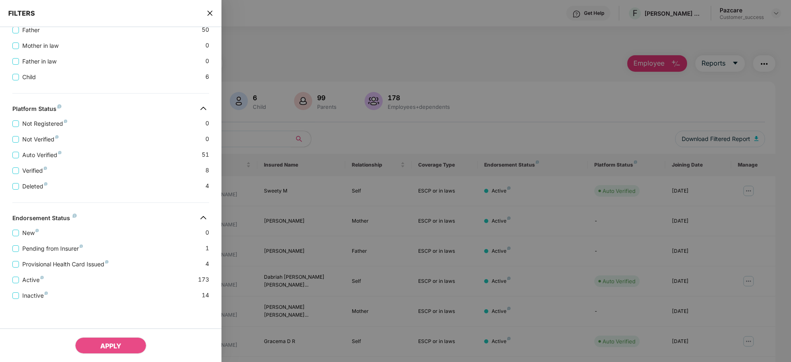
click at [115, 263] on div "Provisional Health Card Issued 4" at bounding box center [110, 261] width 197 height 16
click at [93, 264] on span "Provisional Health Card Issued" at bounding box center [65, 264] width 93 height 9
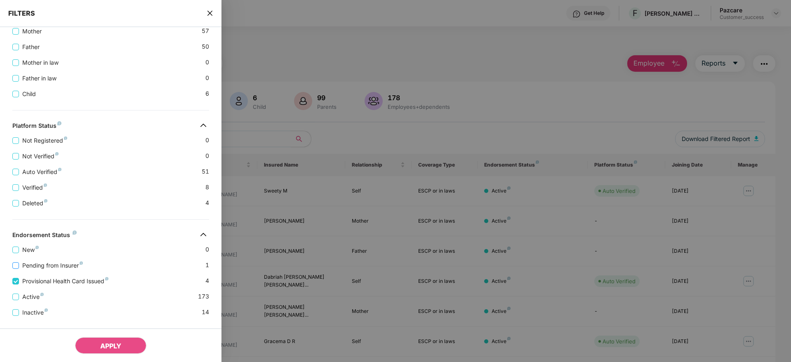
click at [65, 265] on span "Pending from Insurer" at bounding box center [52, 265] width 67 height 9
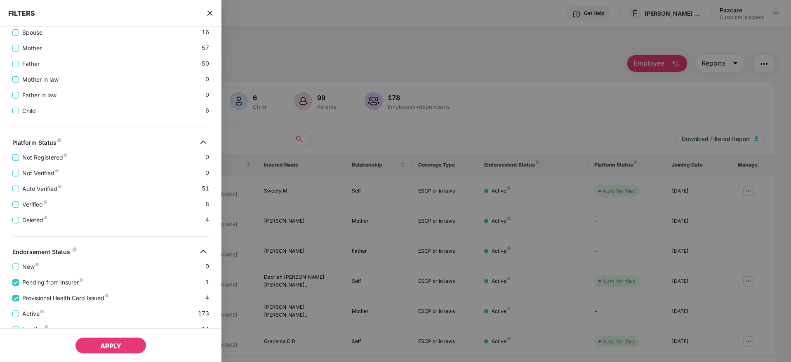
click at [112, 342] on span "APPLY" at bounding box center [110, 346] width 21 height 8
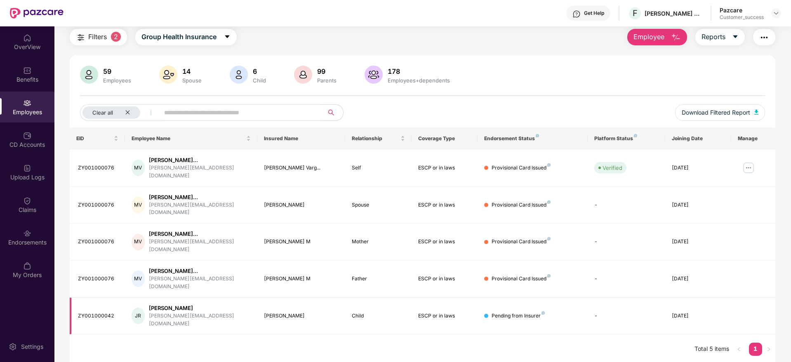
scroll to position [0, 0]
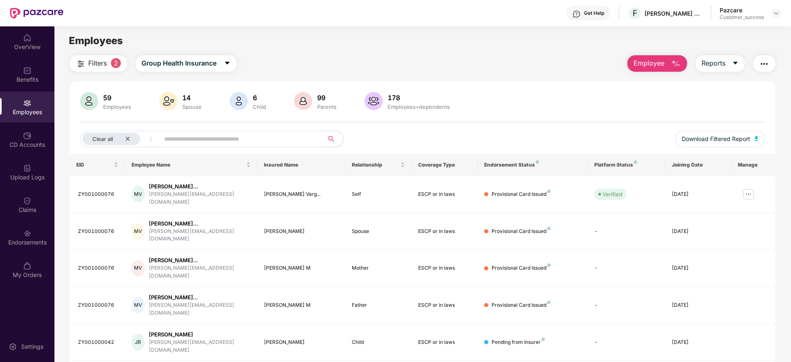
click at [435, 57] on div "Filters 2 Group Health Insurance Employee Reports" at bounding box center [422, 63] width 705 height 16
click at [95, 193] on div "ZY001000076" at bounding box center [98, 194] width 40 height 8
copy div "ZY001000076"
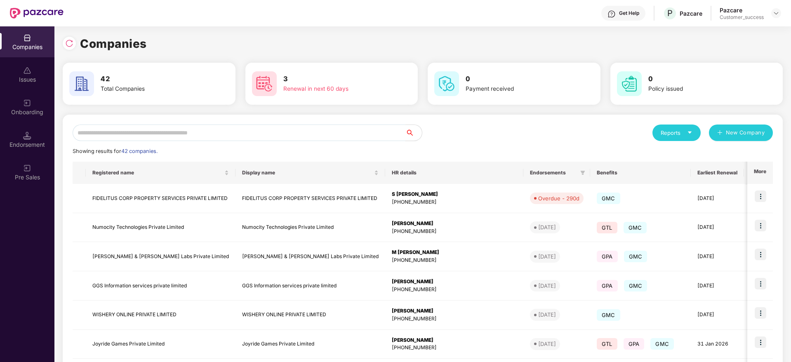
click at [255, 135] on input "text" at bounding box center [239, 132] width 333 height 16
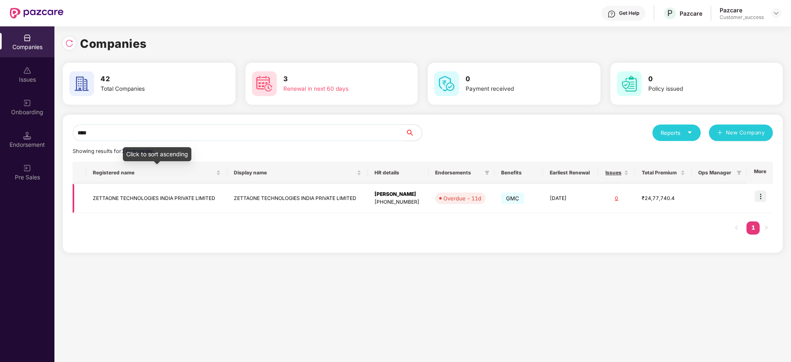
type input "****"
click at [163, 196] on td "ZETTAONE TECHNOLOGIES INDIA PRIVATE LIMITED" at bounding box center [156, 198] width 141 height 29
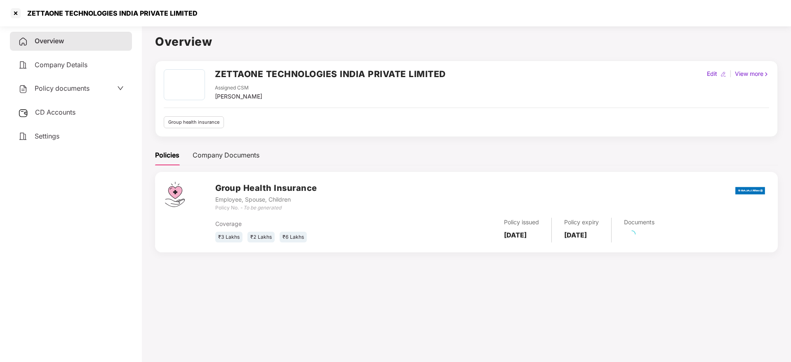
click at [83, 94] on div "Policy documents" at bounding box center [53, 88] width 71 height 11
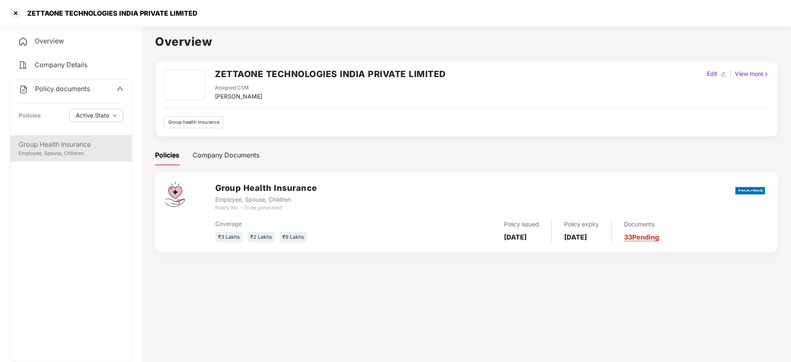
click at [89, 148] on div "Group Health Insurance" at bounding box center [71, 144] width 105 height 10
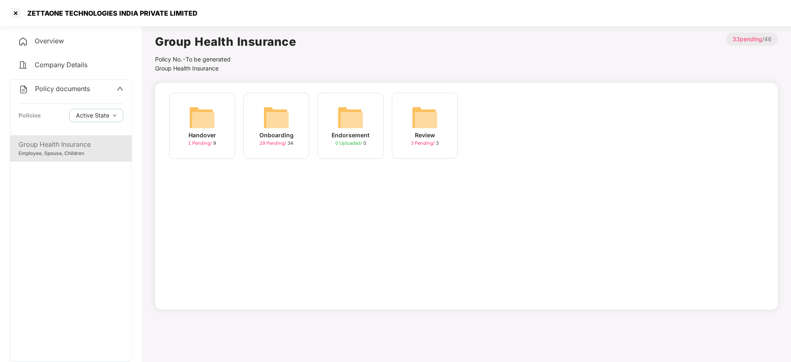
click at [277, 110] on img at bounding box center [276, 117] width 26 height 26
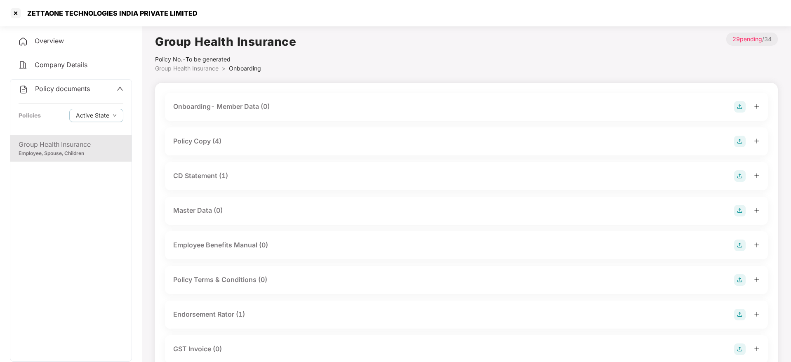
click at [353, 133] on div "Policy Copy (4)" at bounding box center [466, 141] width 603 height 28
click at [383, 143] on div "Policy Copy (4)" at bounding box center [466, 142] width 586 height 12
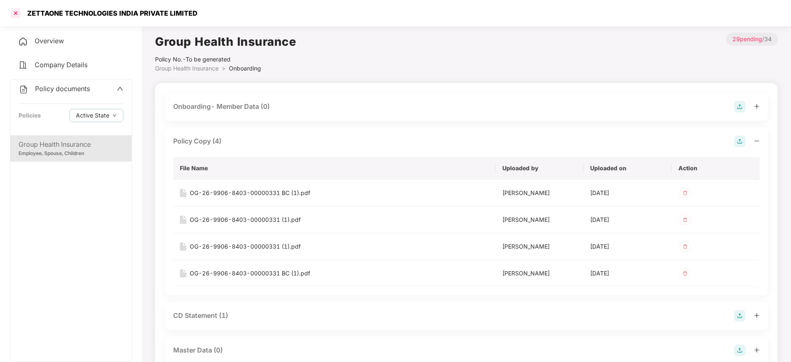
click at [19, 14] on div at bounding box center [15, 13] width 13 height 13
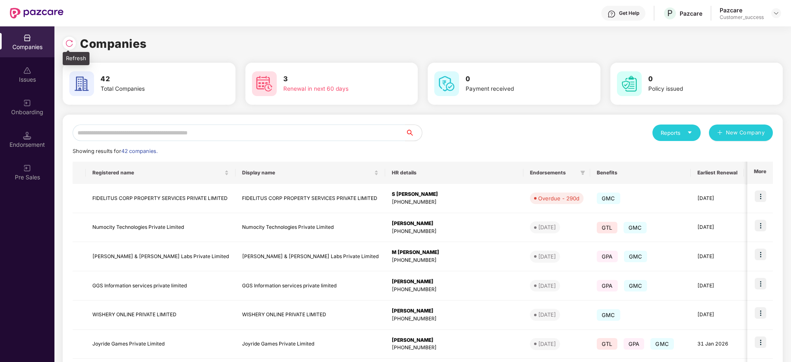
click at [73, 45] on img at bounding box center [69, 43] width 8 height 8
